Goal: Task Accomplishment & Management: Manage account settings

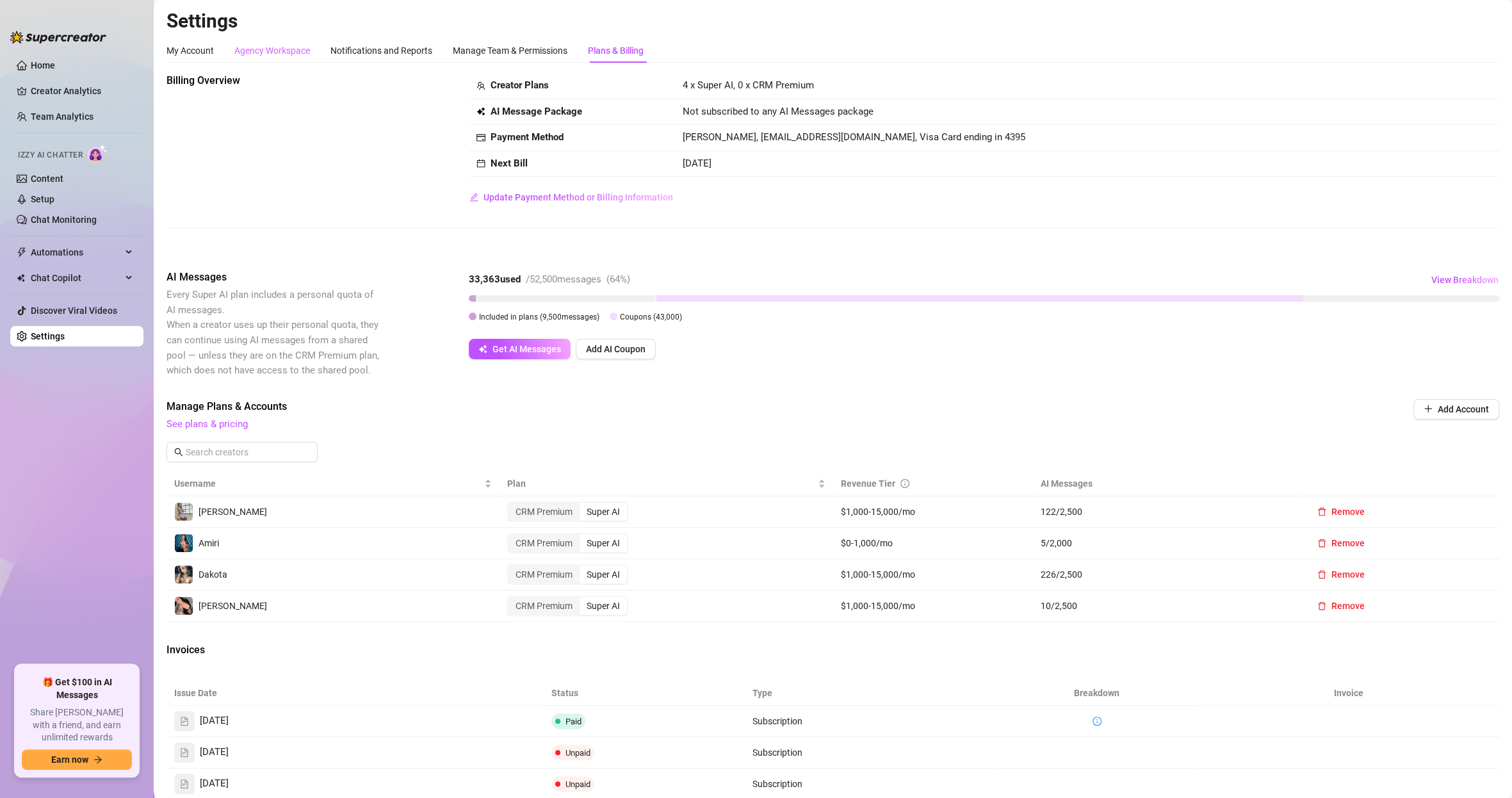
click at [244, 41] on div "Agency Workspace" at bounding box center [272, 50] width 76 height 24
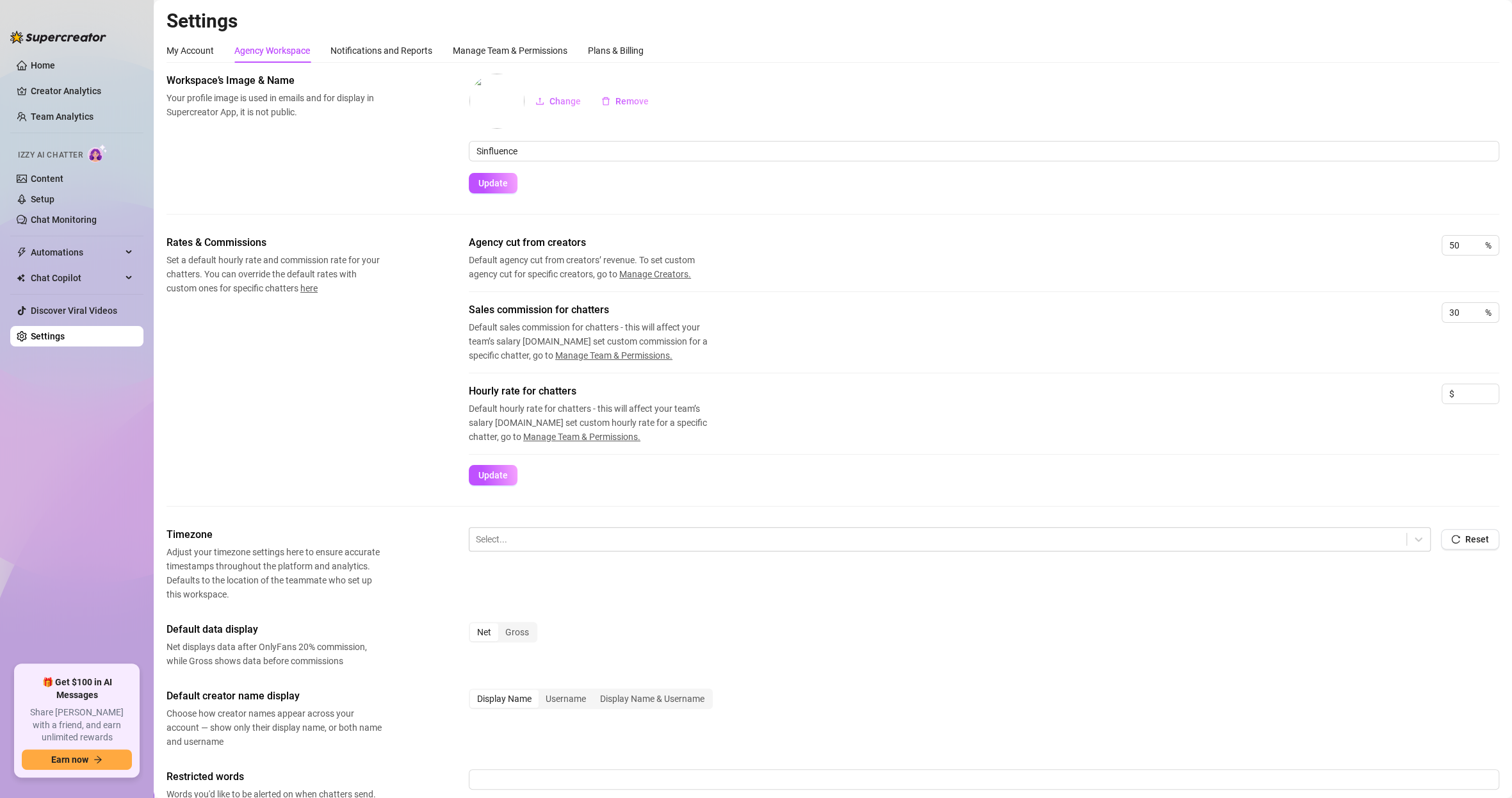
click at [218, 48] on div "My Account Agency Workspace Notifications and Reports Manage Team & Permissions…" at bounding box center [405, 50] width 477 height 24
drag, startPoint x: 213, startPoint y: 48, endPoint x: 204, endPoint y: 59, distance: 14.2
click at [212, 49] on div "My Account" at bounding box center [190, 50] width 47 height 14
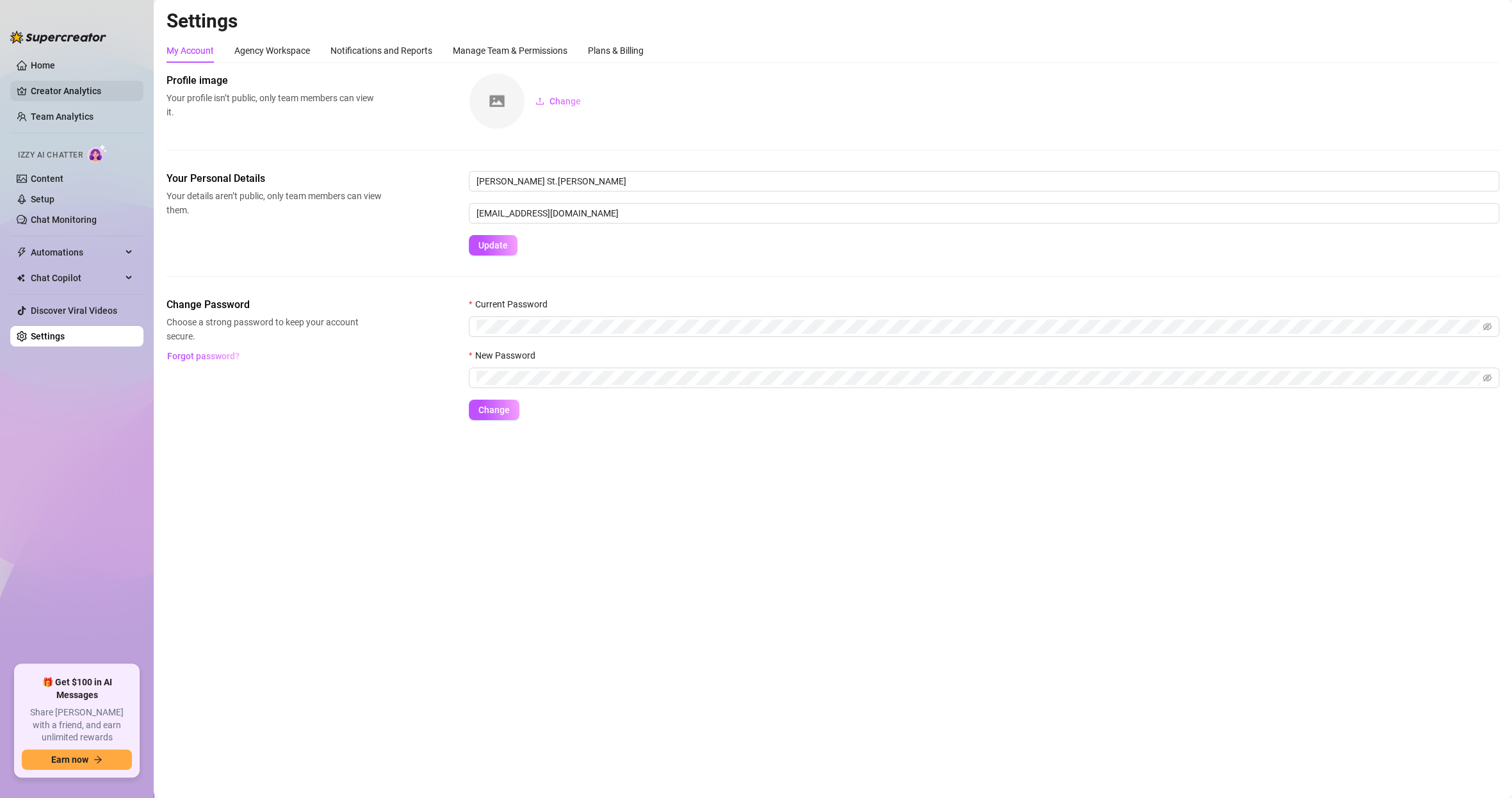
click at [69, 91] on link "Creator Analytics" at bounding box center [82, 91] width 102 height 21
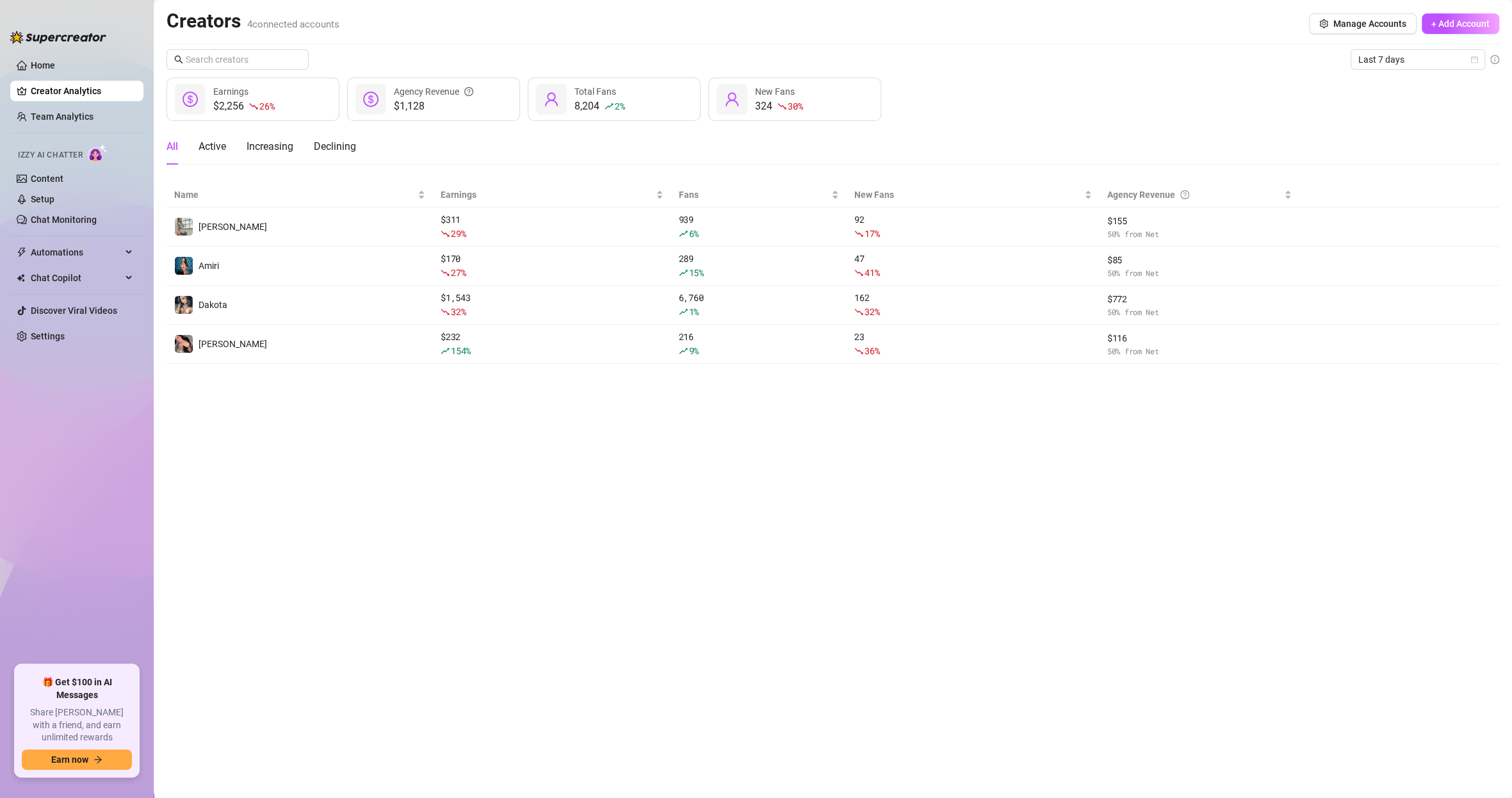
click at [65, 47] on div at bounding box center [58, 31] width 96 height 38
click at [55, 67] on link "Home" at bounding box center [43, 65] width 24 height 10
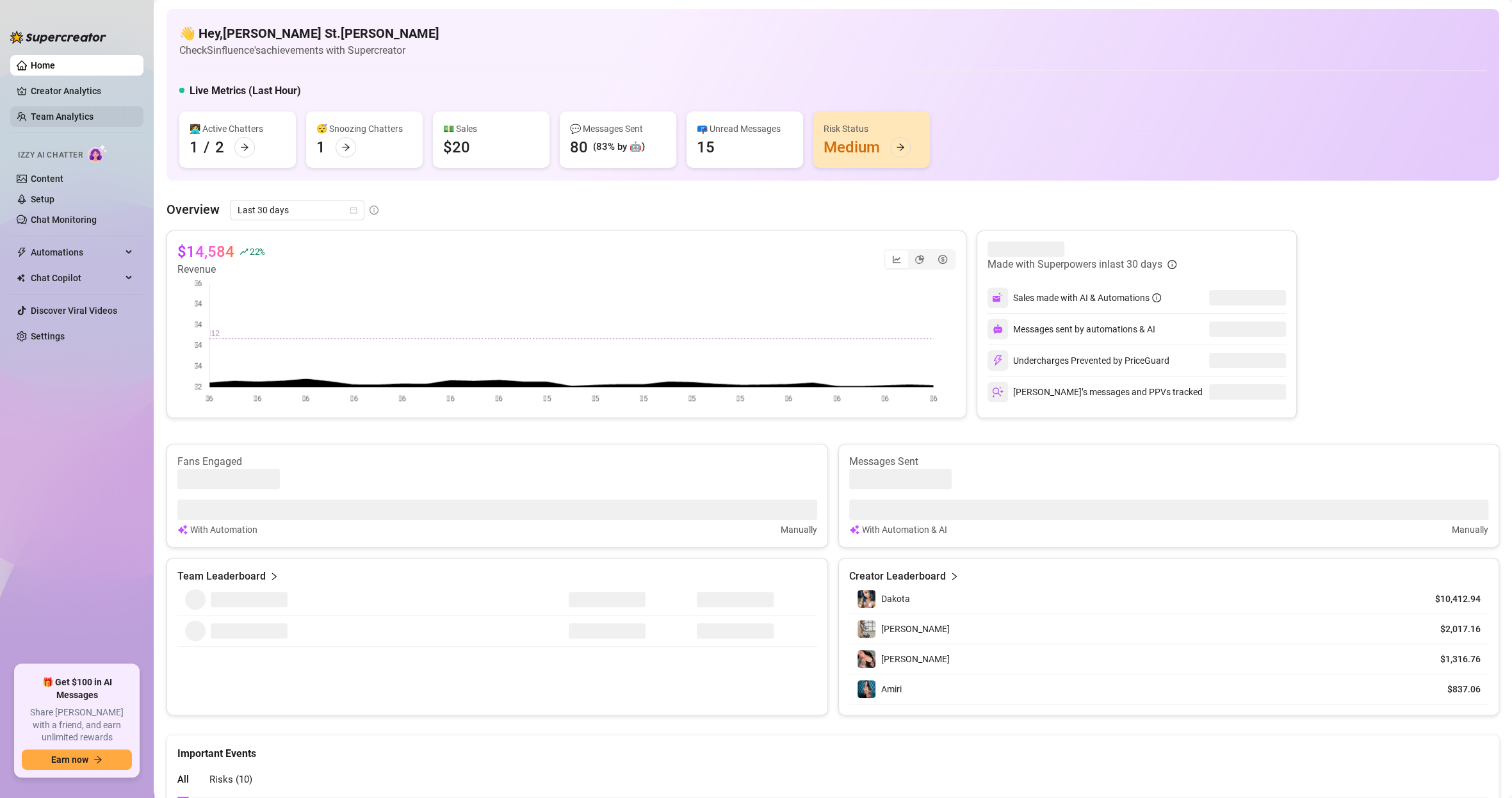
click at [87, 122] on link "Team Analytics" at bounding box center [62, 116] width 62 height 10
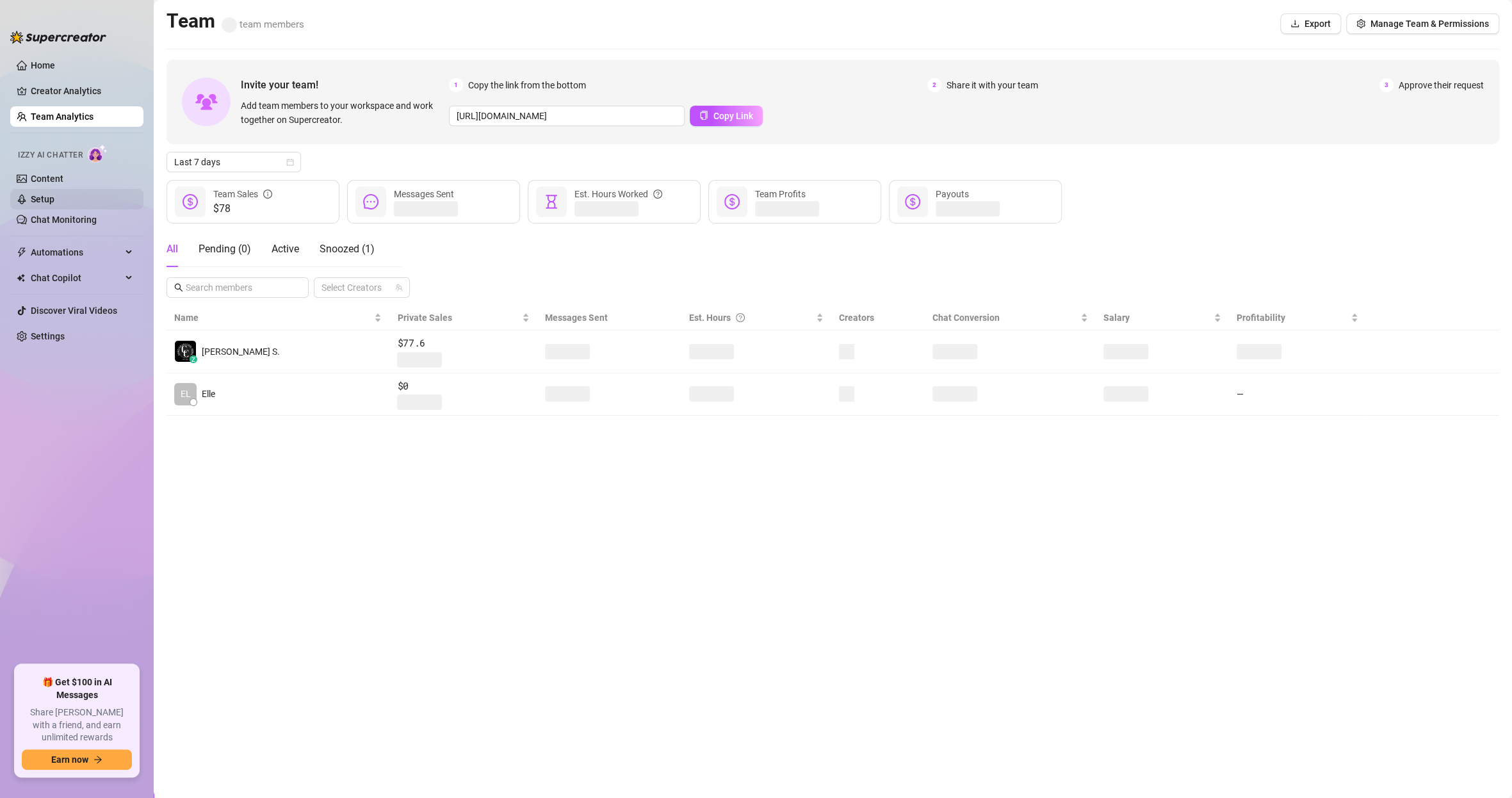
click at [54, 204] on link "Setup" at bounding box center [43, 199] width 24 height 10
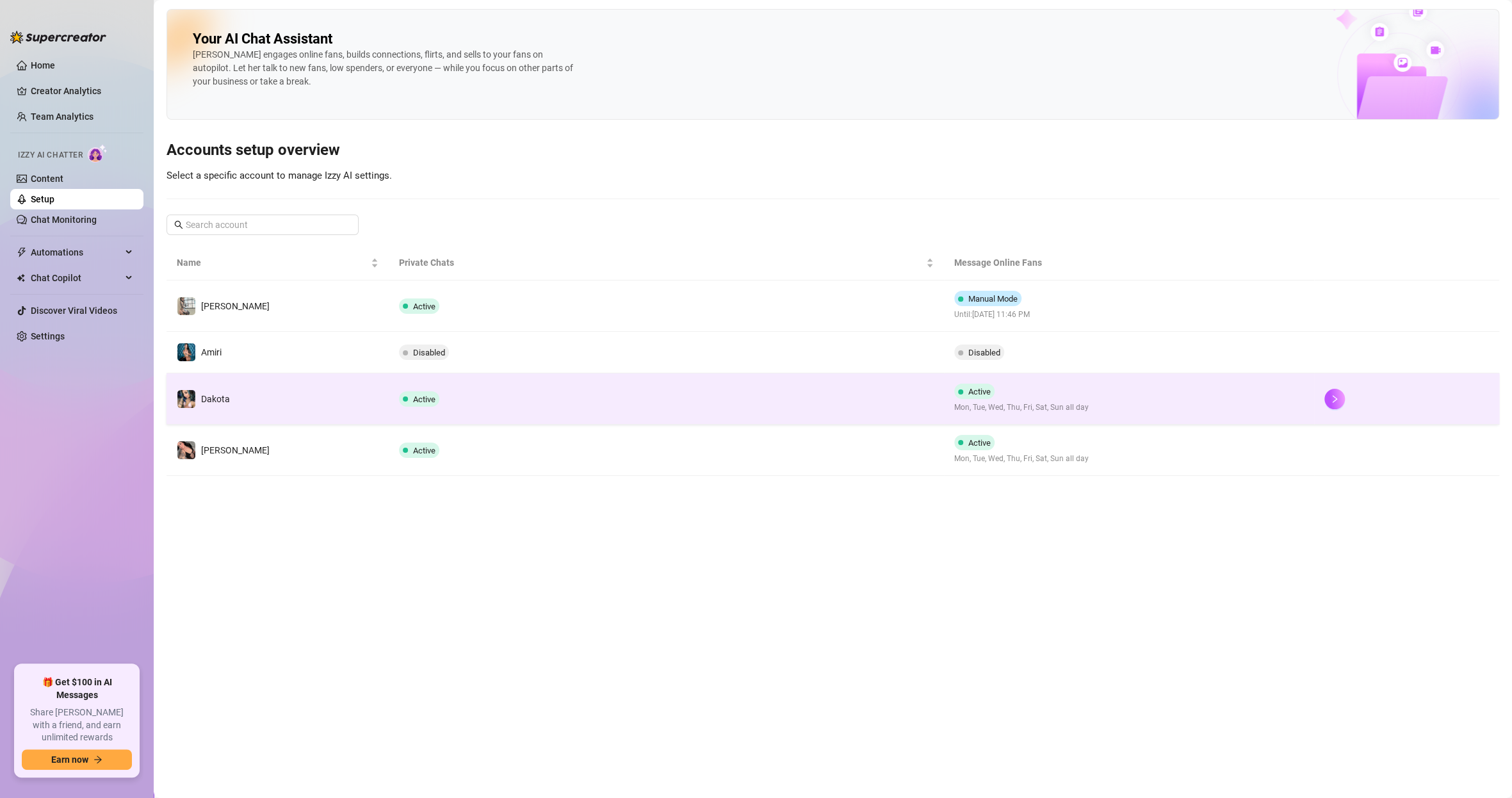
click at [288, 402] on td "Dakota" at bounding box center [278, 399] width 222 height 52
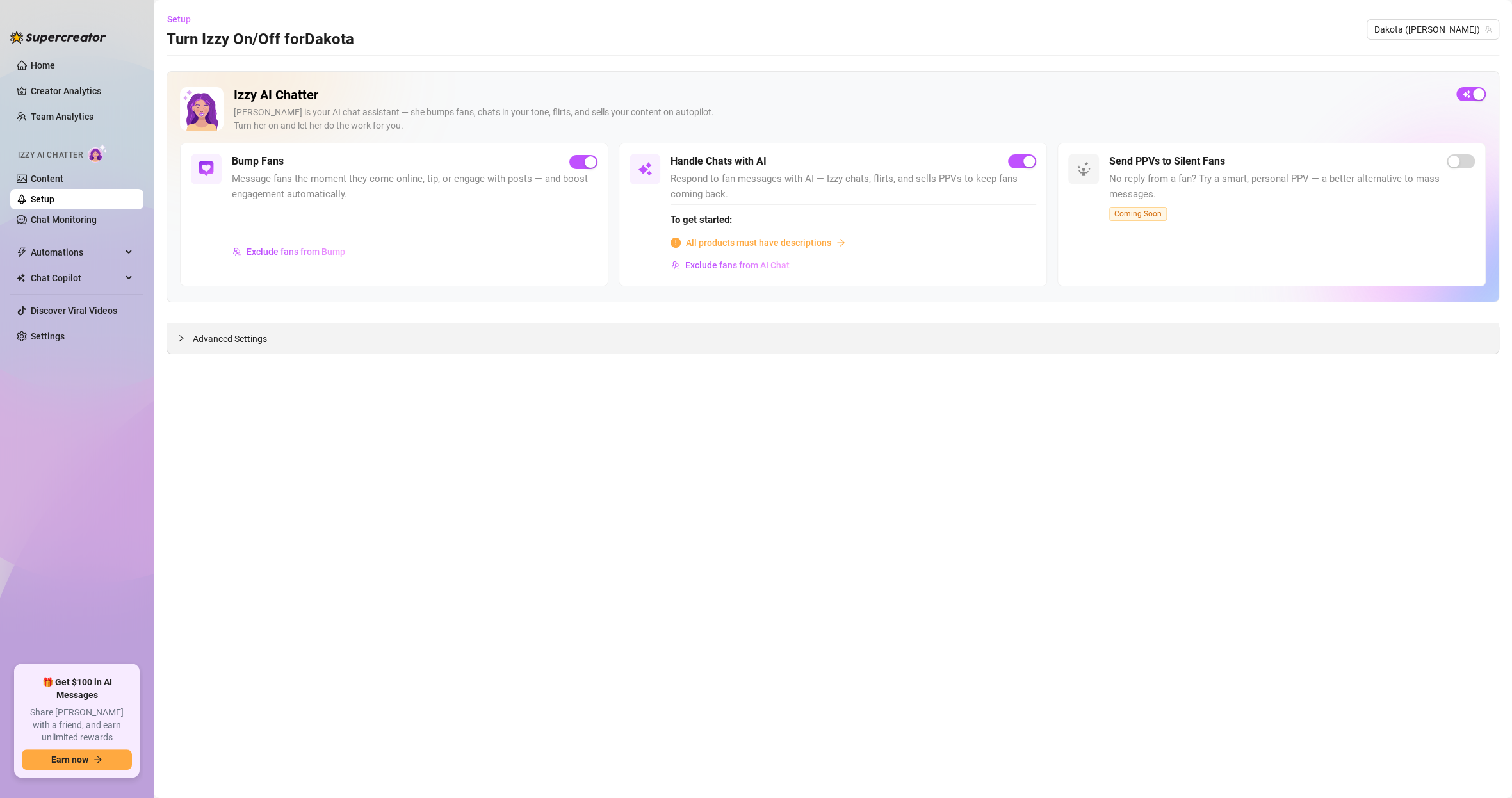
click at [310, 338] on div "Advanced Settings" at bounding box center [832, 339] width 1331 height 30
click at [84, 214] on link "Chat Monitoring" at bounding box center [64, 219] width 66 height 10
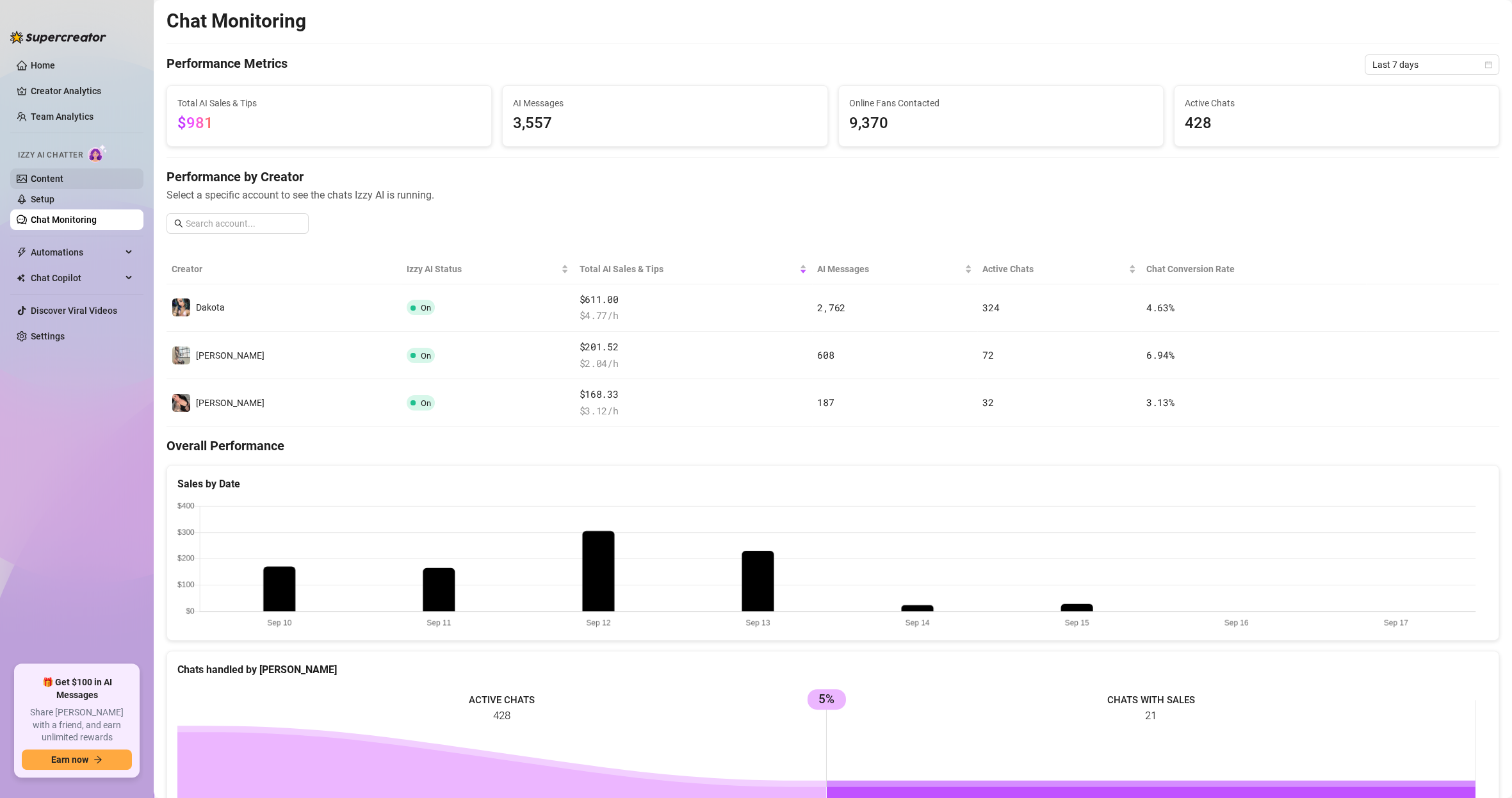
click at [63, 174] on link "Content" at bounding box center [47, 179] width 33 height 10
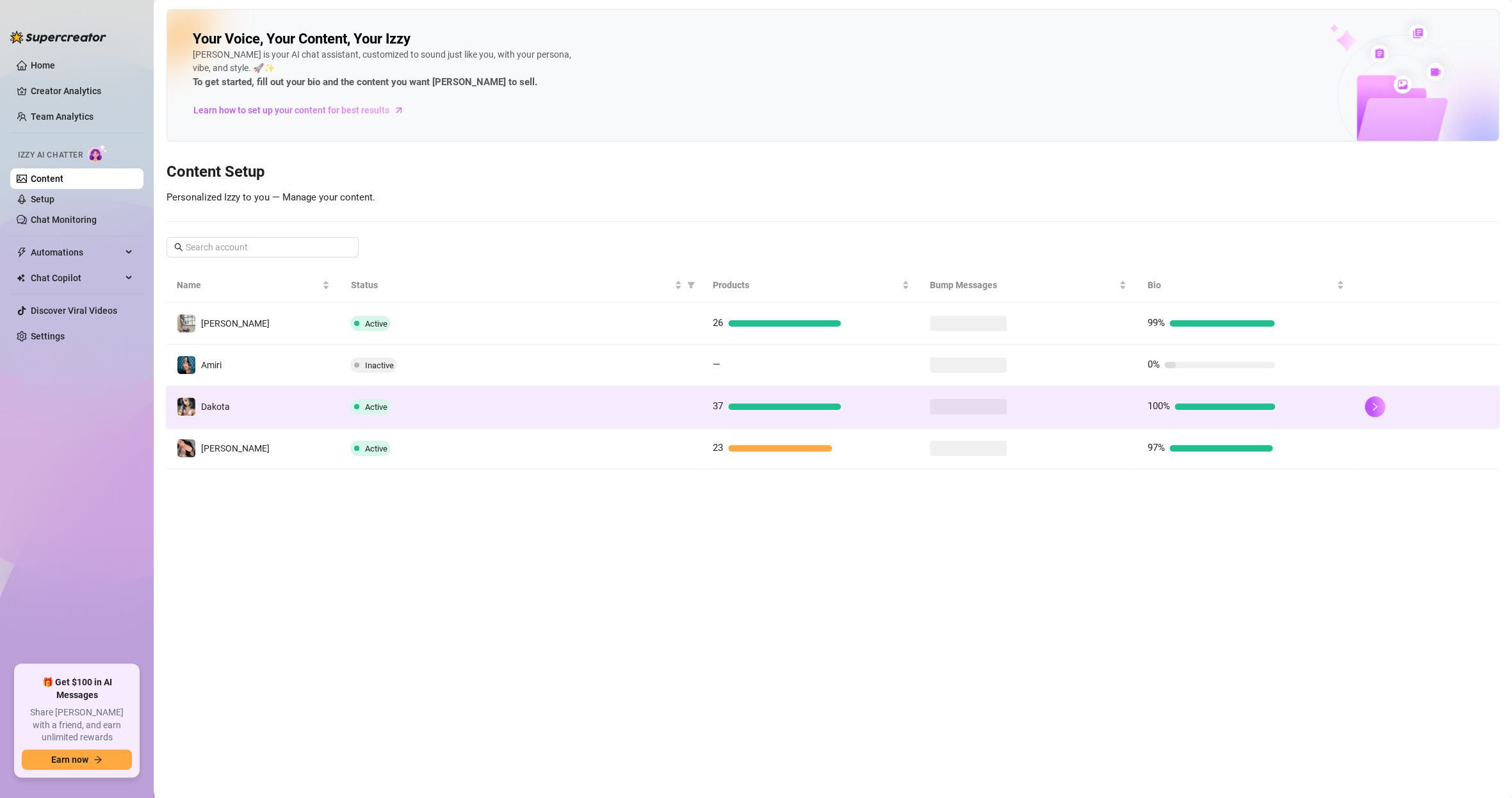
click at [273, 408] on td "Dakota" at bounding box center [253, 407] width 174 height 42
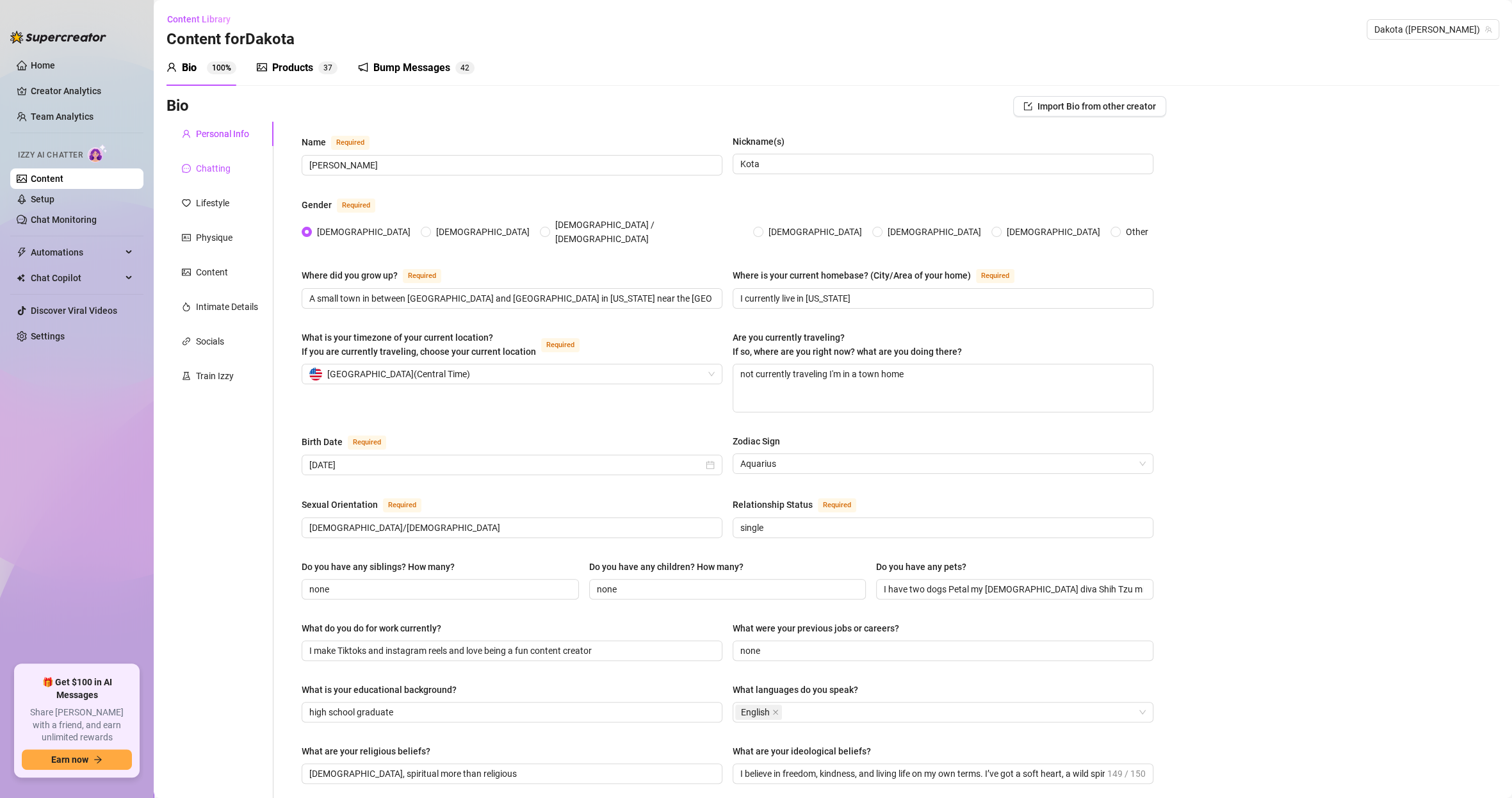
click at [214, 168] on div "Chatting" at bounding box center [213, 168] width 34 height 14
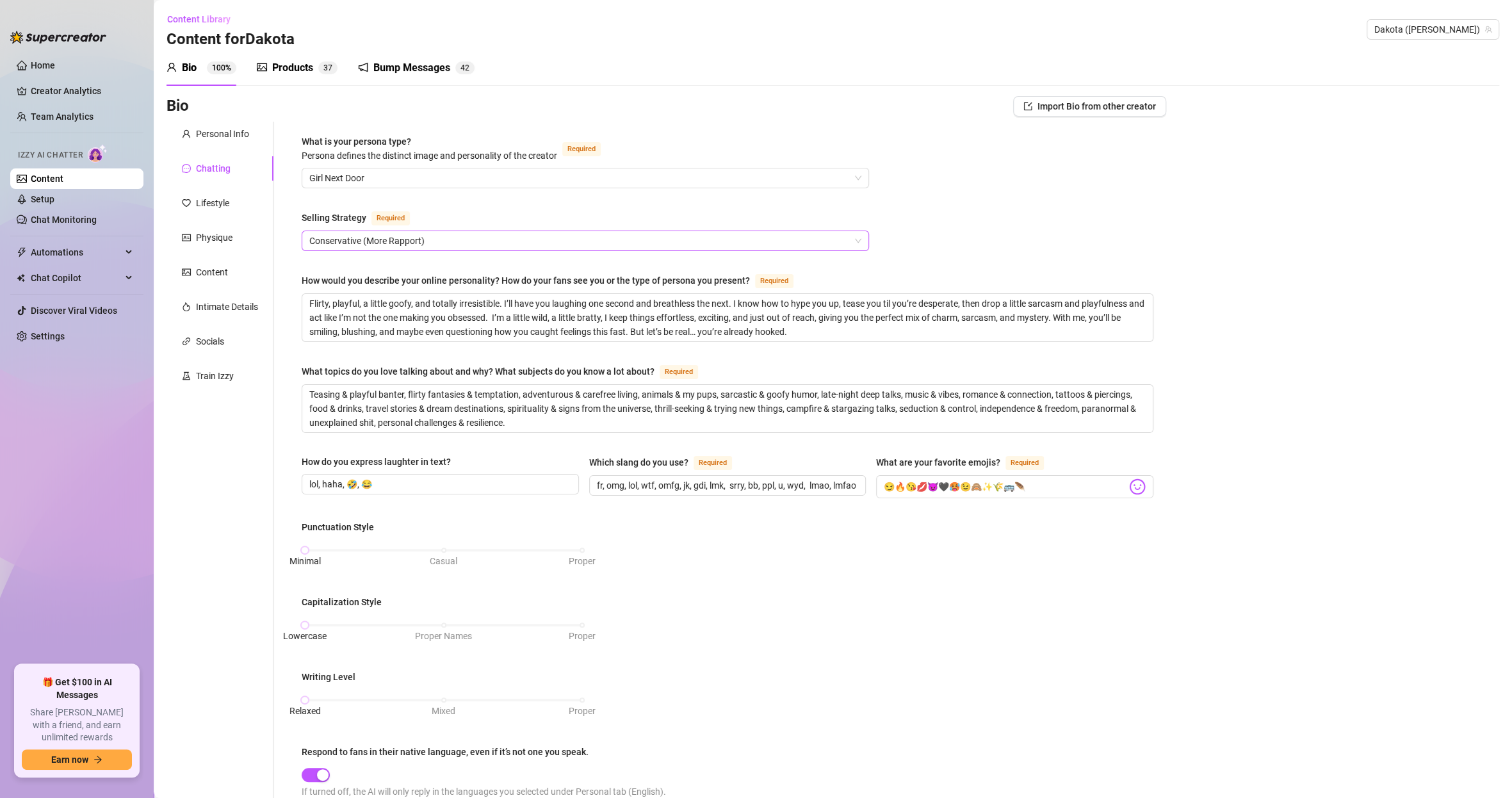
click at [413, 243] on span "Conservative (More Rapport)" at bounding box center [586, 241] width 552 height 19
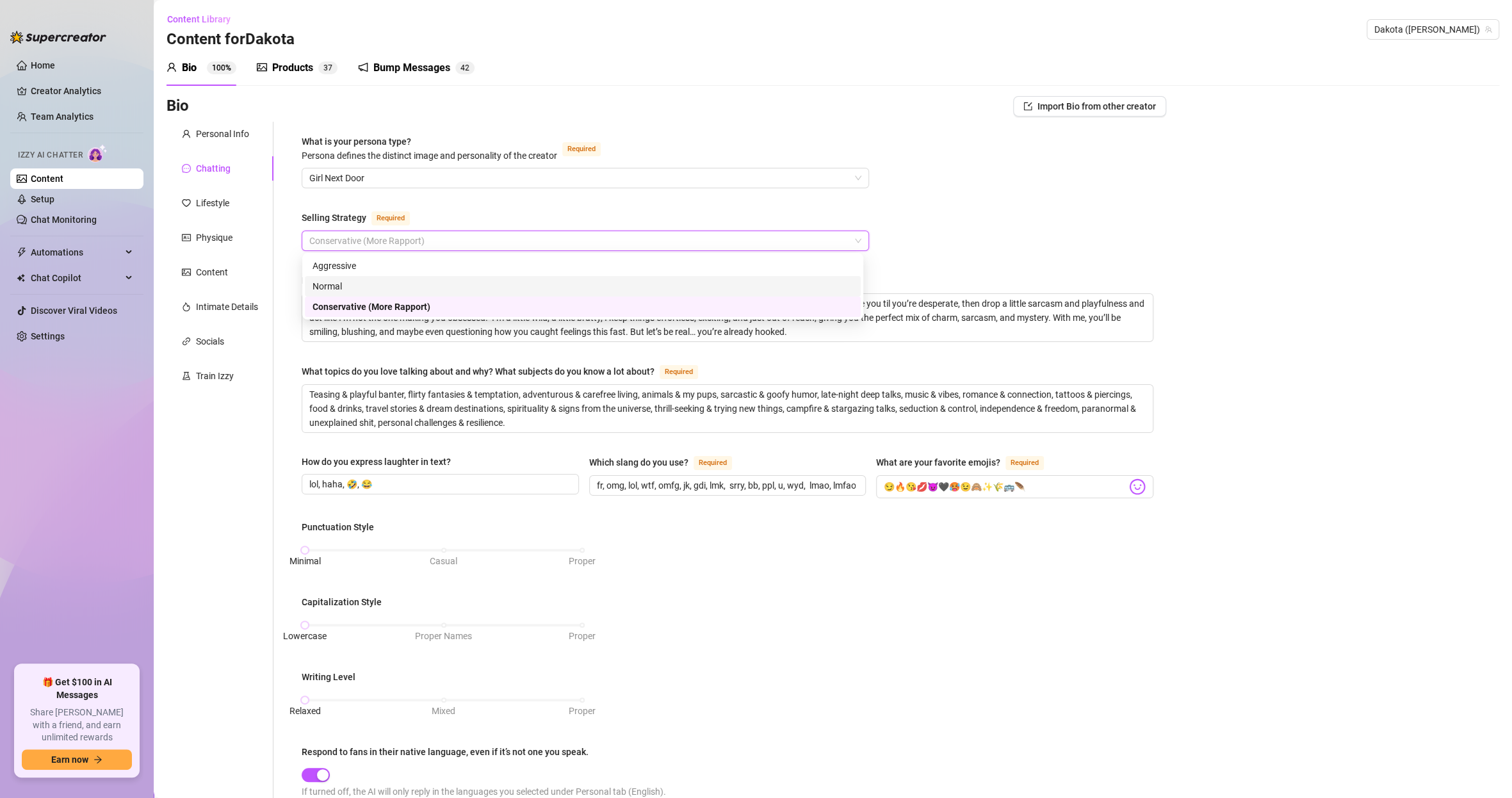
click at [396, 281] on div "Normal" at bounding box center [582, 286] width 540 height 14
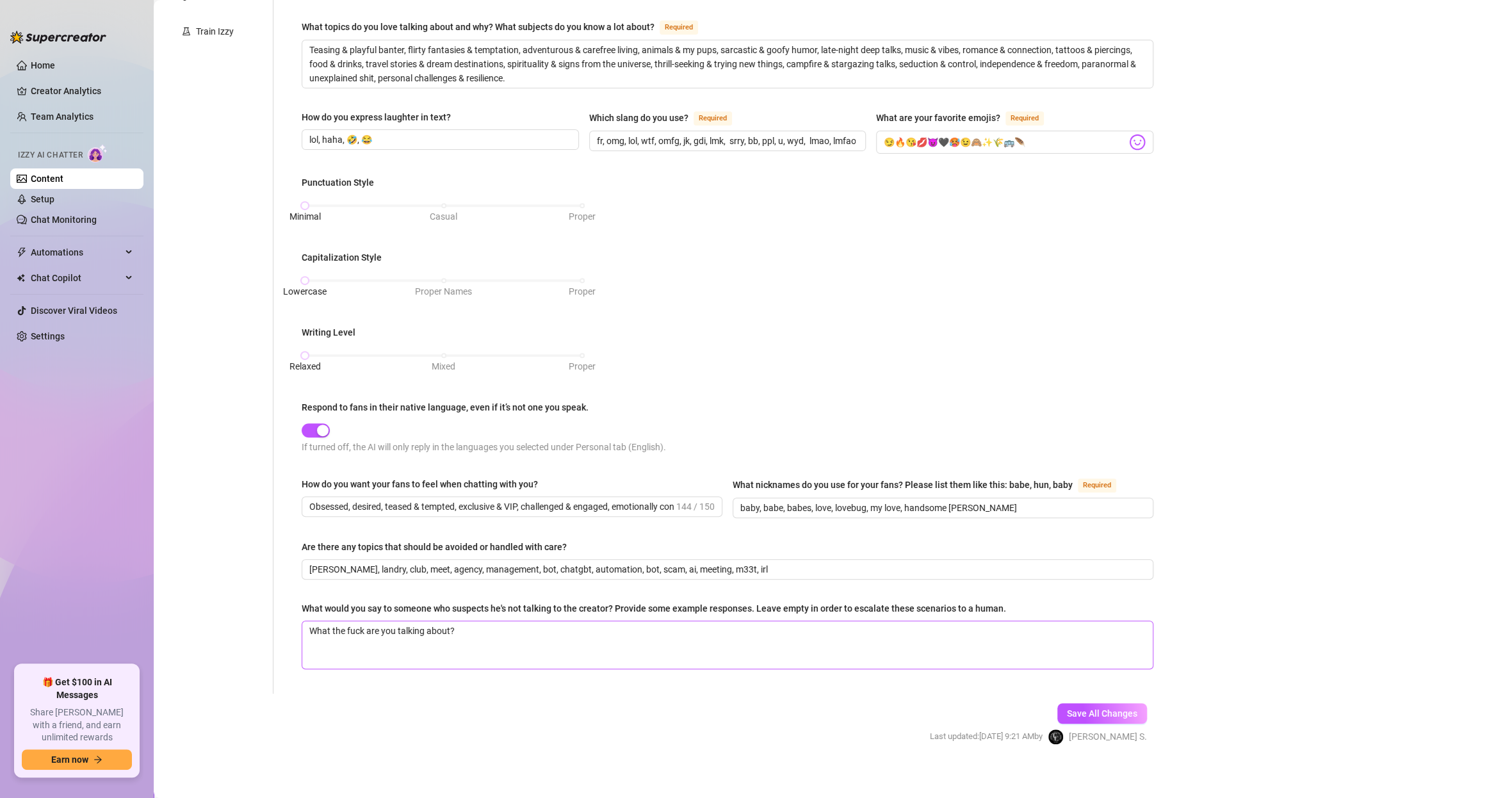
scroll to position [347, 0]
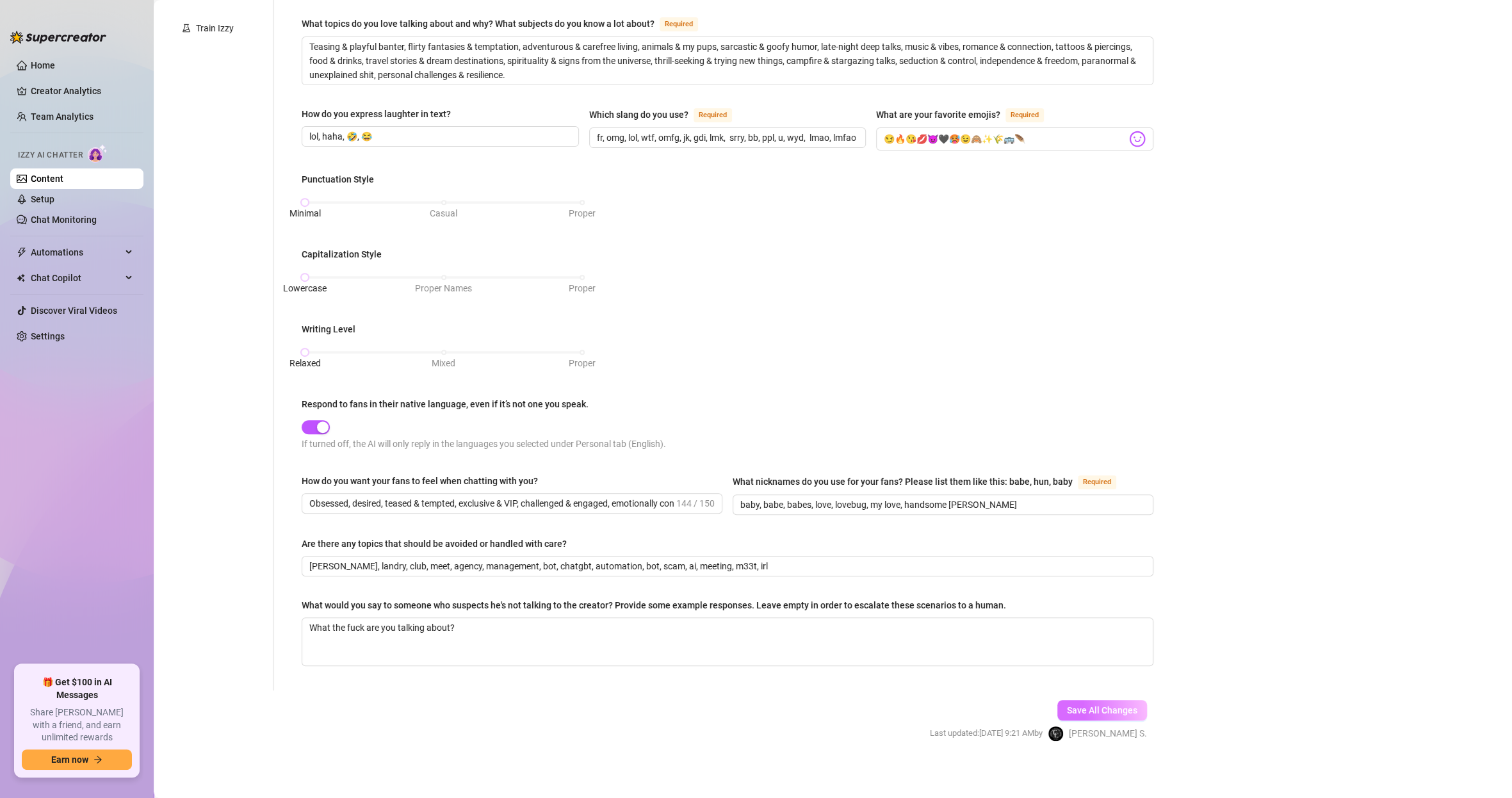
click at [1123, 705] on span "Save All Changes" at bounding box center [1102, 710] width 71 height 10
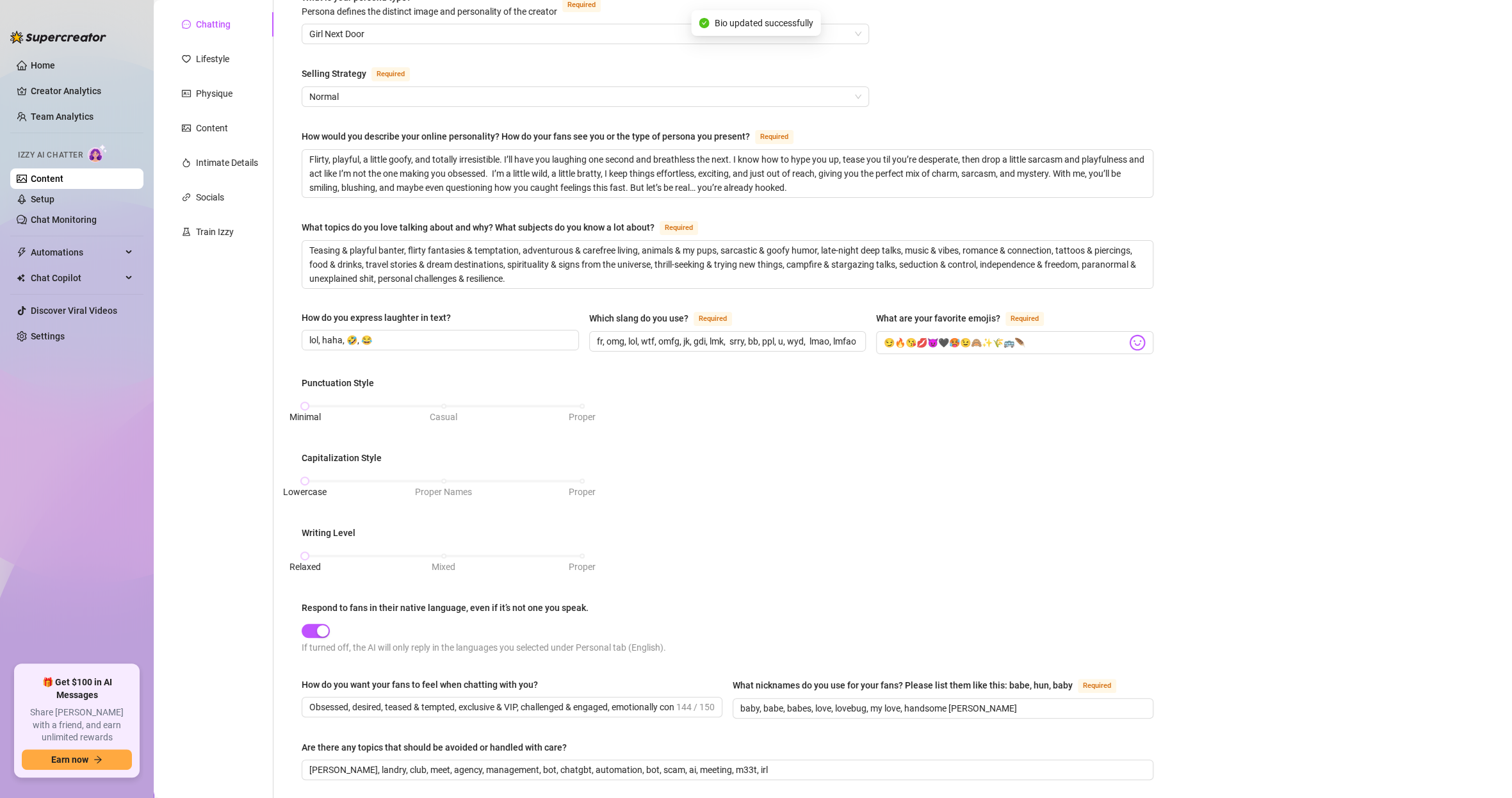
scroll to position [0, 0]
